Goal: Transaction & Acquisition: Purchase product/service

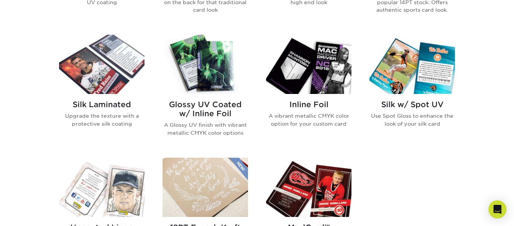
scroll to position [466, 0]
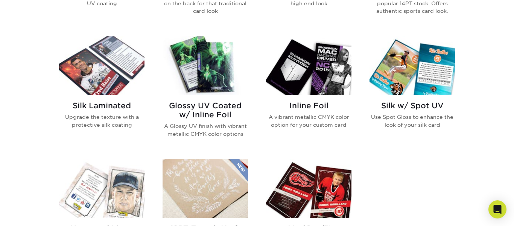
click at [419, 86] on img at bounding box center [412, 65] width 85 height 59
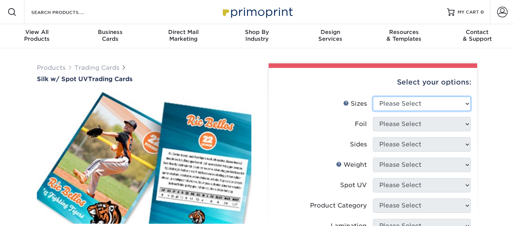
click at [419, 106] on select "Please Select 2.5" x 3.5"" at bounding box center [422, 103] width 98 height 14
select select "2.50x3.50"
click at [373, 96] on select "Please Select 2.5" x 3.5"" at bounding box center [422, 103] width 98 height 14
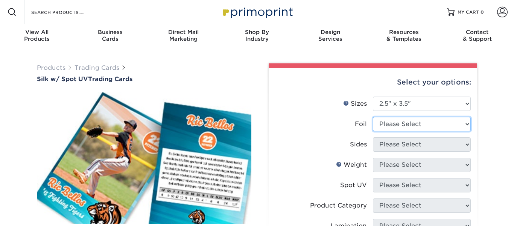
click at [412, 123] on select "Please Select No Yes" at bounding box center [422, 124] width 98 height 14
select select "0"
click at [373, 117] on select "Please Select No Yes" at bounding box center [422, 124] width 98 height 14
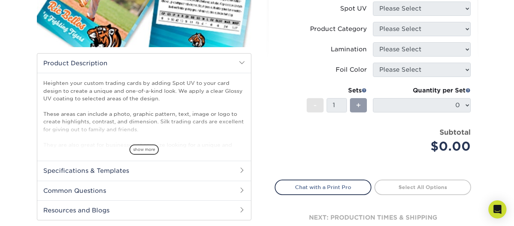
scroll to position [177, 0]
